Goal: Information Seeking & Learning: Learn about a topic

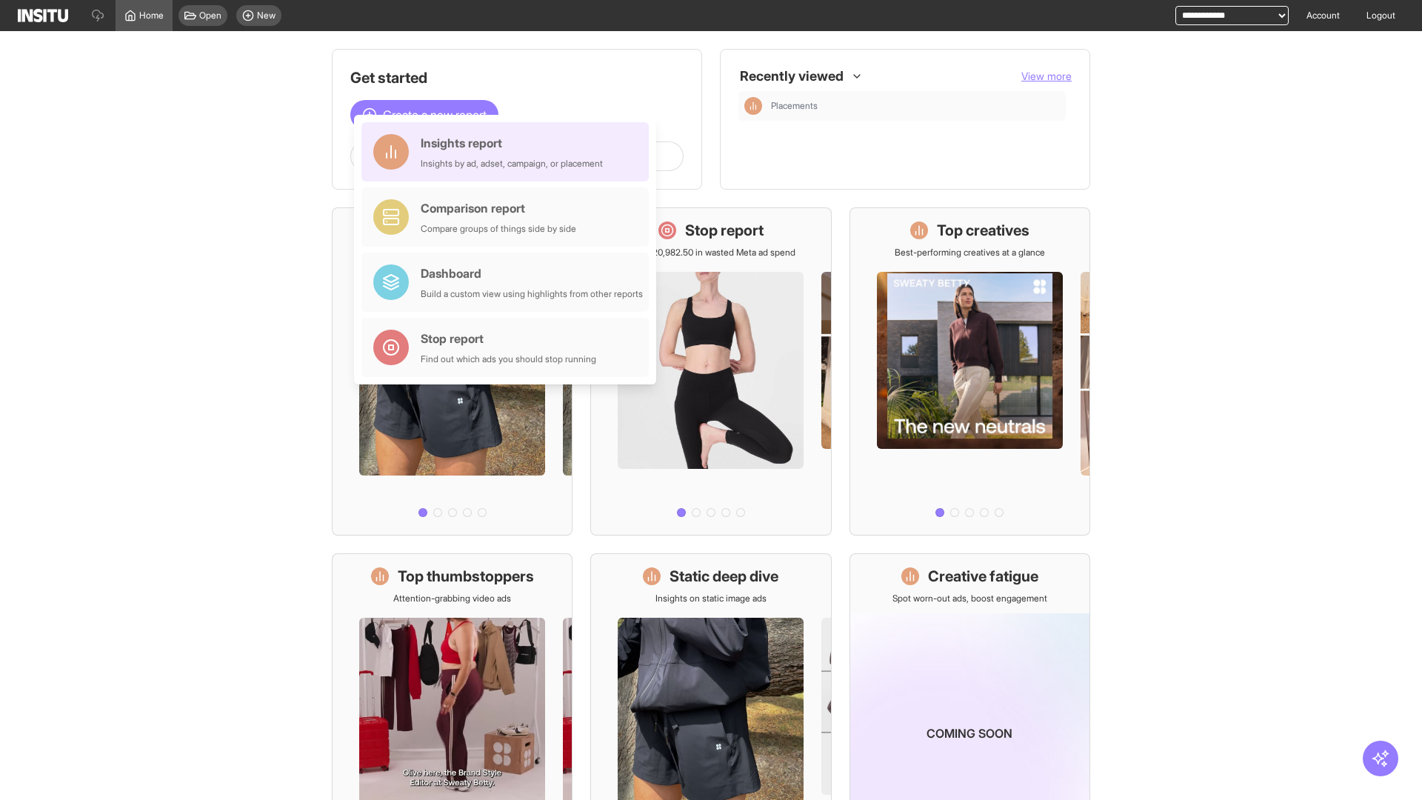
click at [509, 152] on div "Insights report Insights by ad, adset, campaign, or placement" at bounding box center [512, 152] width 182 height 36
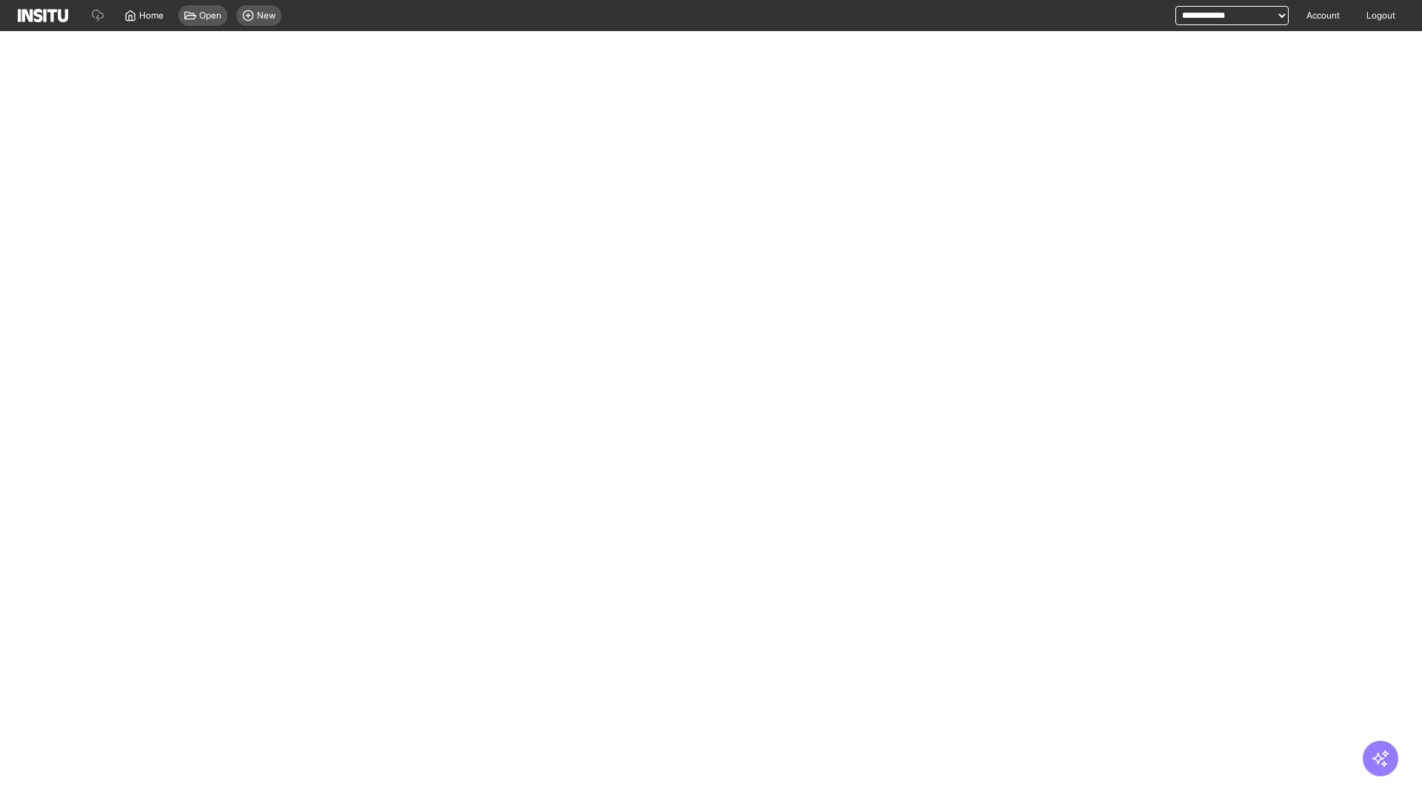
select select "**"
